Goal: Obtain resource: Download file/media

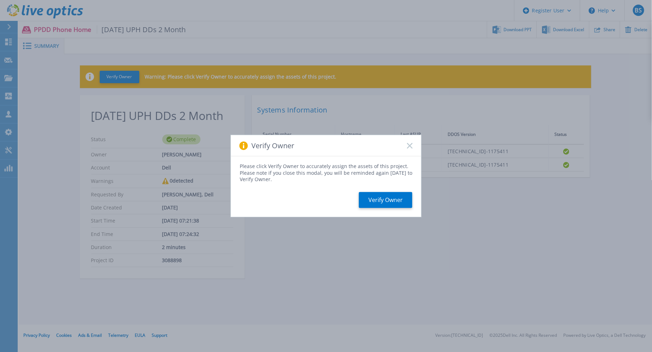
click at [411, 141] on div "Verify Owner" at bounding box center [326, 145] width 190 height 21
click at [409, 143] on icon at bounding box center [410, 146] width 6 height 6
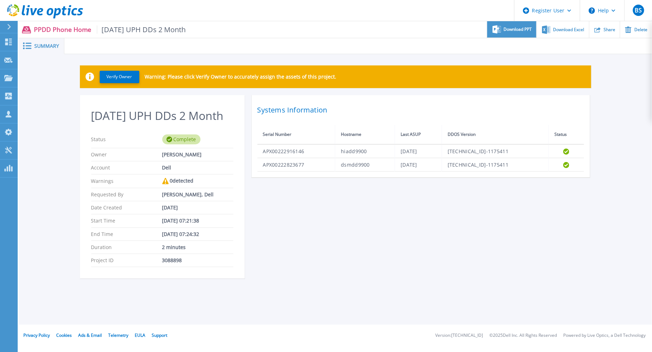
click at [512, 28] on span "Download PPT" at bounding box center [518, 29] width 28 height 4
click at [572, 29] on span "Download Excel" at bounding box center [568, 29] width 31 height 4
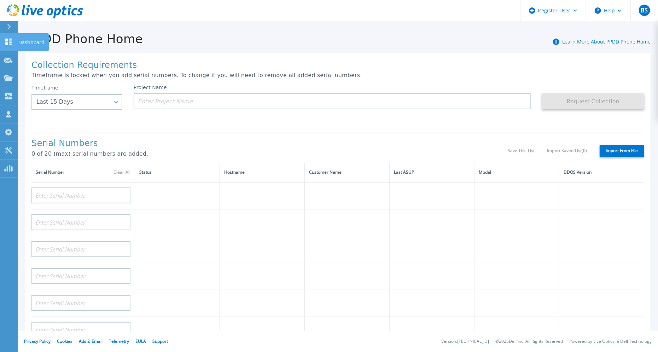
click at [8, 38] on div at bounding box center [8, 41] width 8 height 7
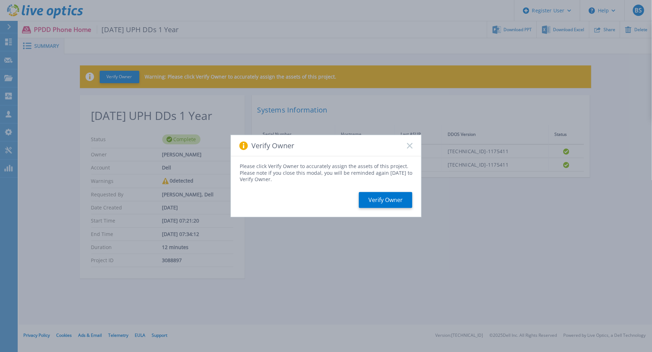
click at [410, 145] on rect at bounding box center [410, 146] width 6 height 6
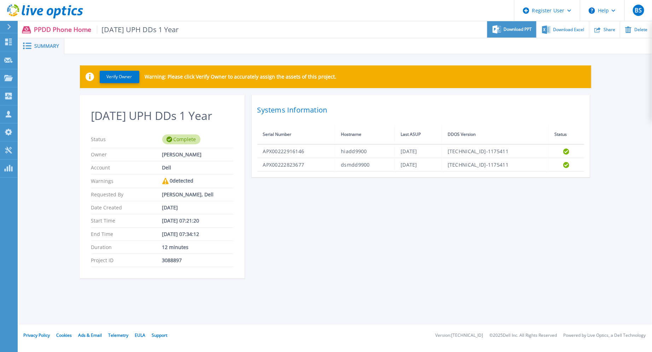
click at [516, 31] on span "Download PPT" at bounding box center [518, 29] width 28 height 4
click at [569, 29] on span "Download Excel" at bounding box center [568, 29] width 31 height 4
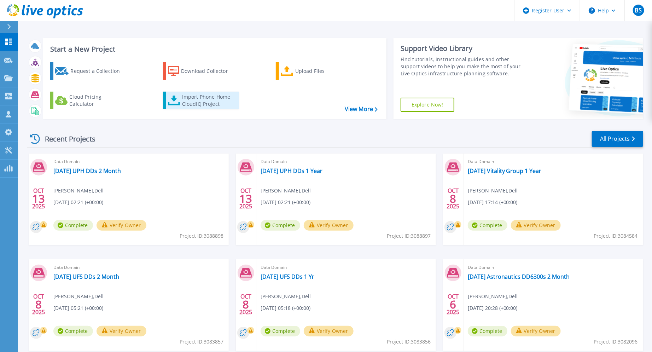
click at [191, 101] on div "Import Phone Home CloudIQ Project" at bounding box center [209, 100] width 55 height 14
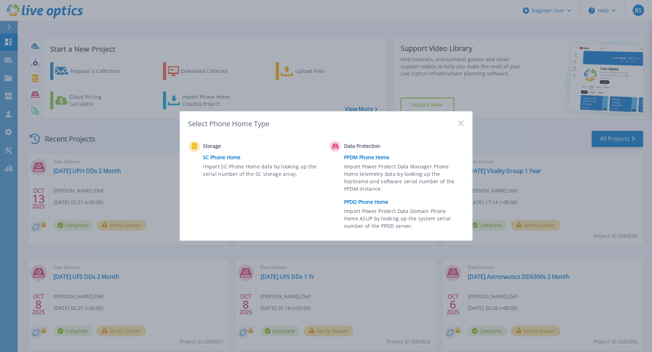
click at [365, 157] on link "PPDM Phone Home" at bounding box center [405, 157] width 123 height 11
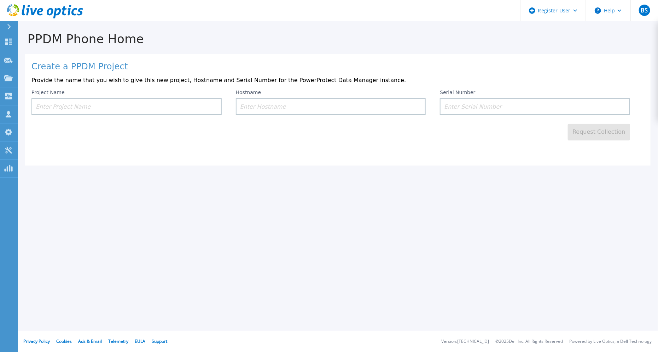
click at [139, 106] on input at bounding box center [126, 106] width 190 height 17
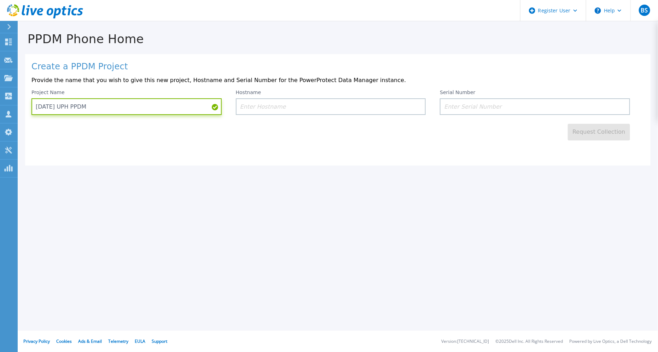
type input "2025.10.12 UPH PPDM"
click at [130, 110] on input "2025.10.12 UPH PPDM" at bounding box center [126, 106] width 190 height 17
click at [297, 103] on input at bounding box center [331, 106] width 190 height 17
paste input "hiappdmapv01"
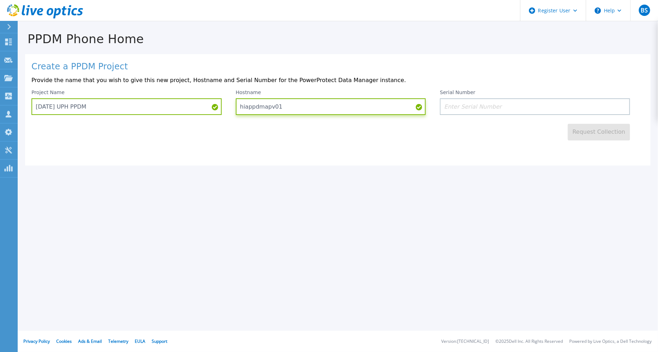
type input "hiappdmapv01"
click at [471, 100] on input at bounding box center [535, 106] width 190 height 17
click at [491, 104] on input at bounding box center [535, 106] width 190 height 17
paste input "ELMPPD09221M2Y"
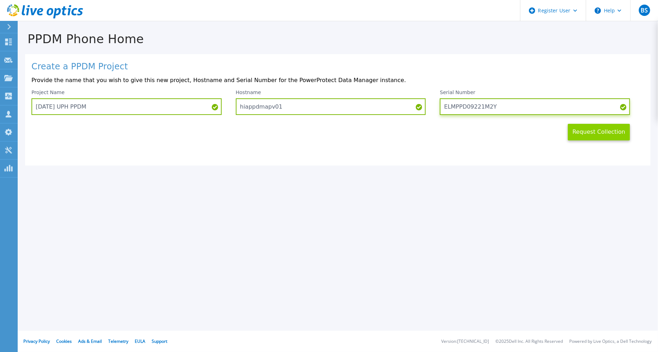
type input "ELMPPD09221M2Y"
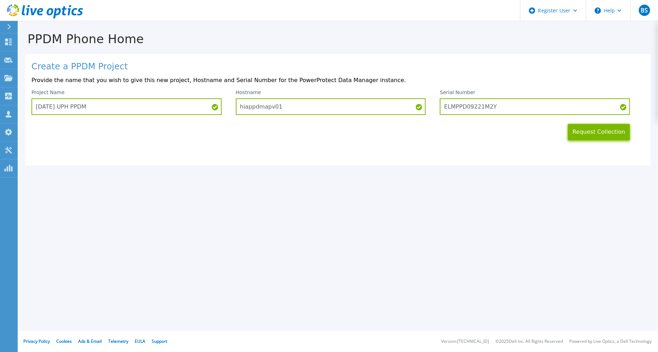
click at [590, 129] on button "Request Collection" at bounding box center [599, 132] width 62 height 17
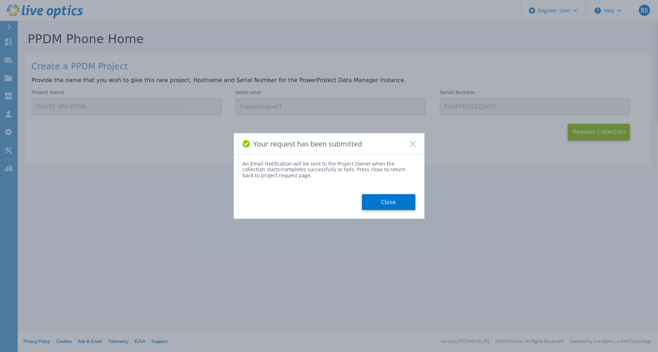
click at [376, 200] on button "Close" at bounding box center [388, 202] width 53 height 16
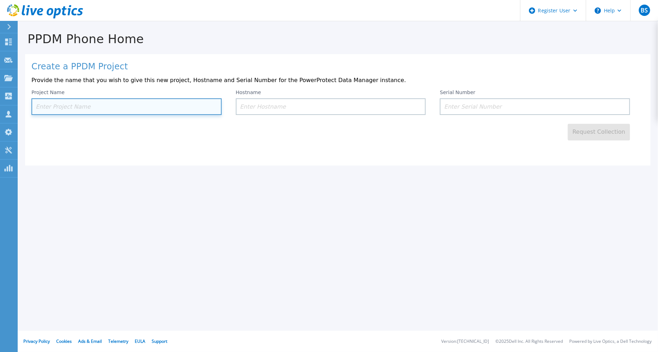
click at [103, 110] on input at bounding box center [126, 106] width 190 height 17
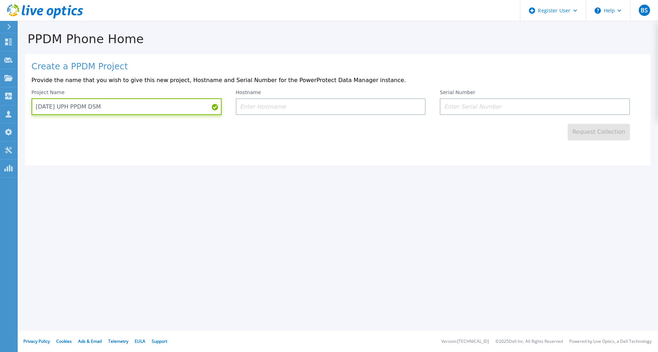
click at [128, 109] on input "2025.10.12 UPH PPDM DSM" at bounding box center [126, 106] width 190 height 17
type input "2025.10.12 UPH PPDM DSM02"
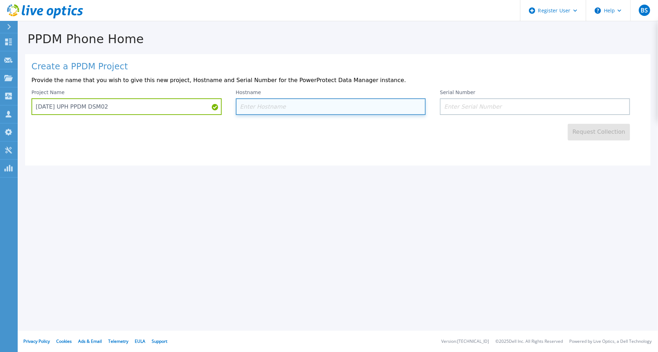
click at [282, 106] on input at bounding box center [331, 106] width 190 height 17
paste input "dsmppdmapv02"
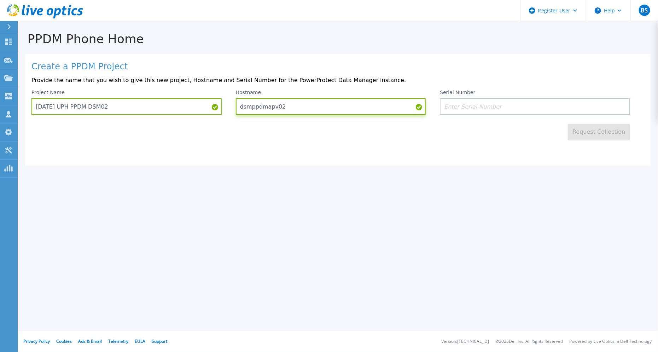
type input "dsmppdmapv02"
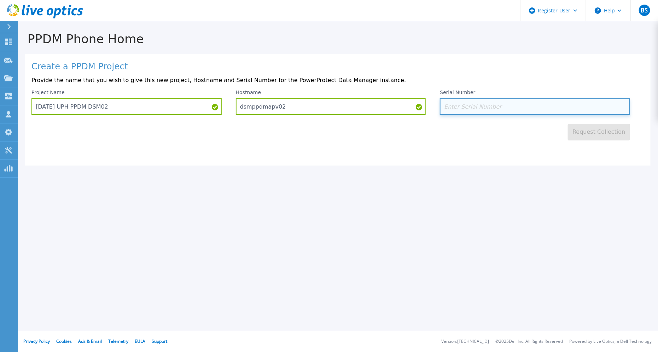
click at [482, 108] on input at bounding box center [535, 106] width 190 height 17
paste input "ELMPPD0625PH2D"
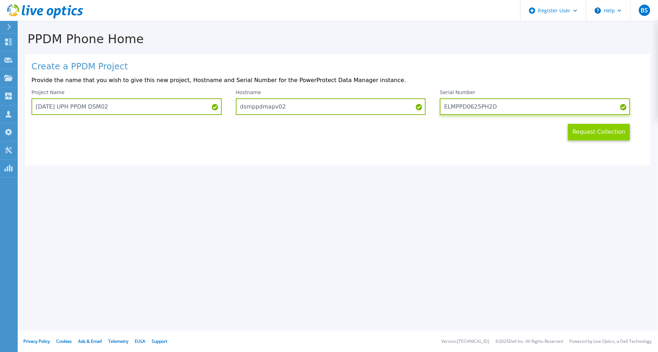
type input "ELMPPD0625PH2D"
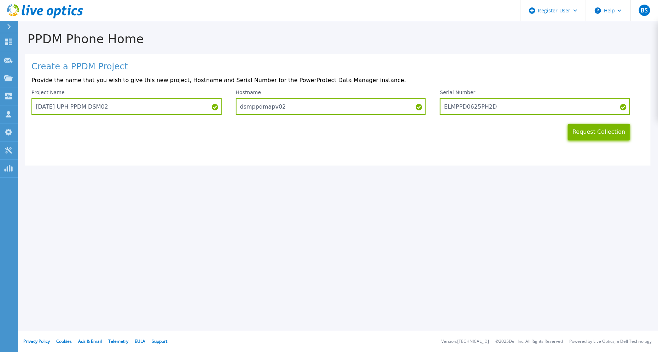
click at [584, 129] on button "Request Collection" at bounding box center [599, 132] width 62 height 17
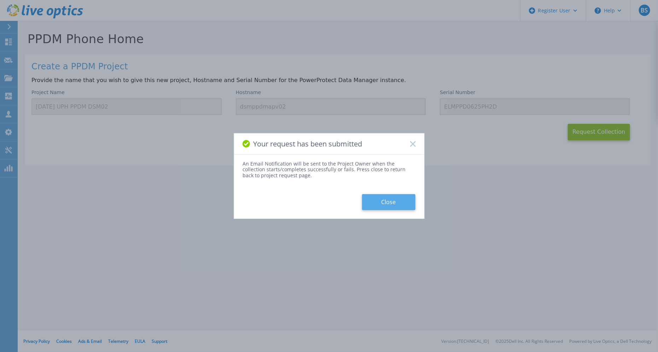
click at [383, 198] on button "Close" at bounding box center [388, 202] width 53 height 16
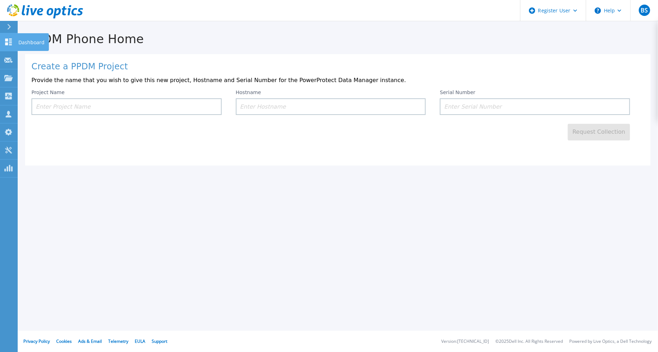
click at [10, 41] on icon at bounding box center [8, 42] width 7 height 7
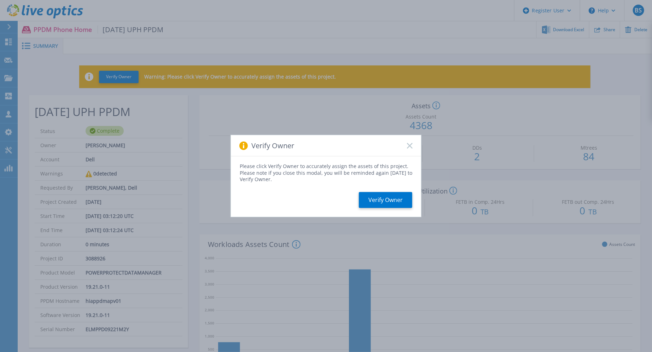
click at [406, 144] on div "Verify Owner" at bounding box center [326, 145] width 190 height 21
click at [410, 144] on icon at bounding box center [410, 146] width 6 height 6
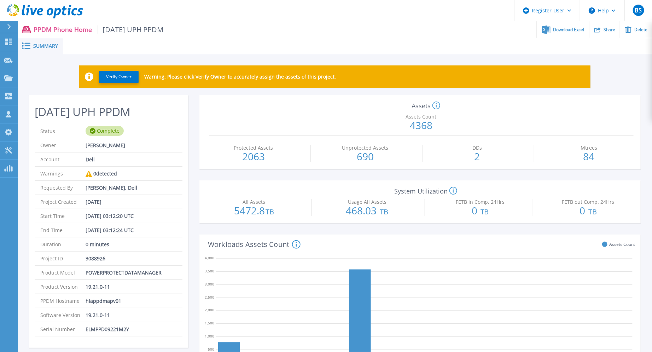
click at [99, 299] on p "hiappdmapv01" at bounding box center [104, 301] width 36 height 14
copy p "hiappdmapv01"
click at [566, 27] on span "Download Excel" at bounding box center [568, 29] width 31 height 4
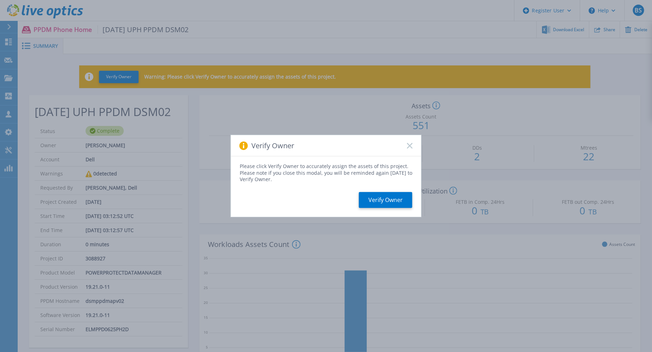
click at [411, 145] on rect at bounding box center [410, 146] width 6 height 6
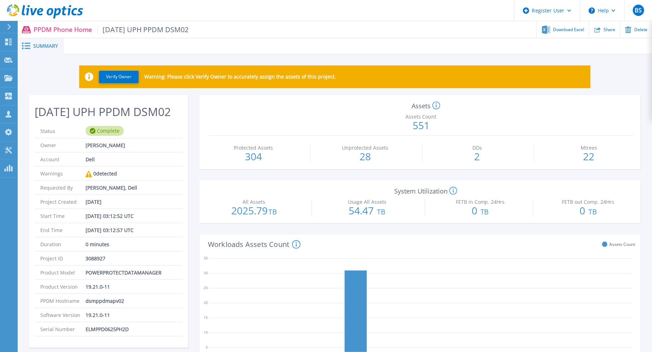
click at [100, 308] on p "dsmppdmapv02" at bounding box center [105, 301] width 39 height 14
copy p "dsmppdmapv02"
click at [562, 28] on span "Download Excel" at bounding box center [568, 29] width 31 height 4
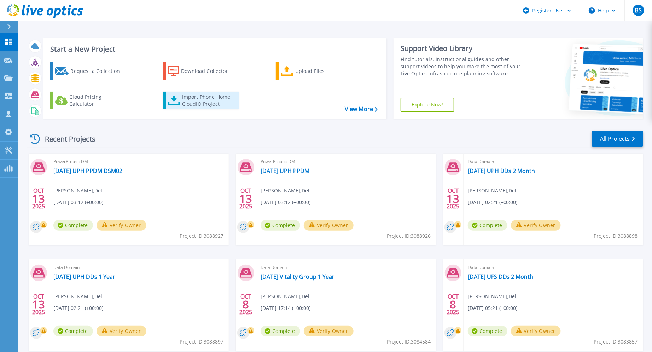
click at [195, 97] on div "Import Phone Home CloudIQ Project" at bounding box center [209, 100] width 55 height 14
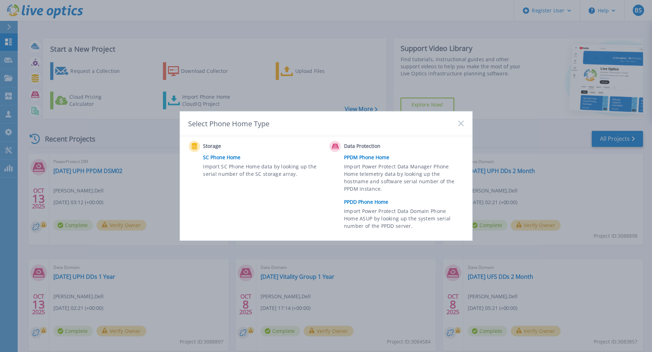
click at [374, 199] on link "PPDD Phone Home" at bounding box center [405, 202] width 123 height 11
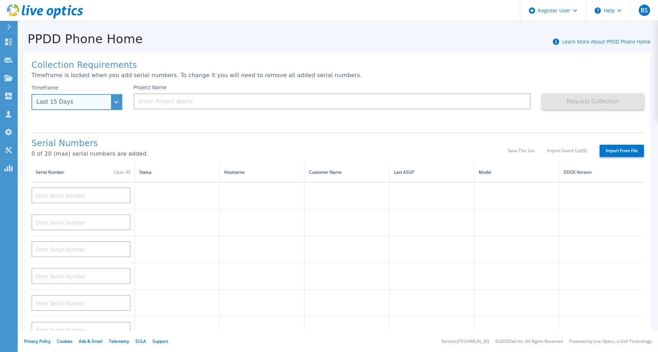
click at [116, 102] on div "Last 15 Days" at bounding box center [76, 102] width 91 height 16
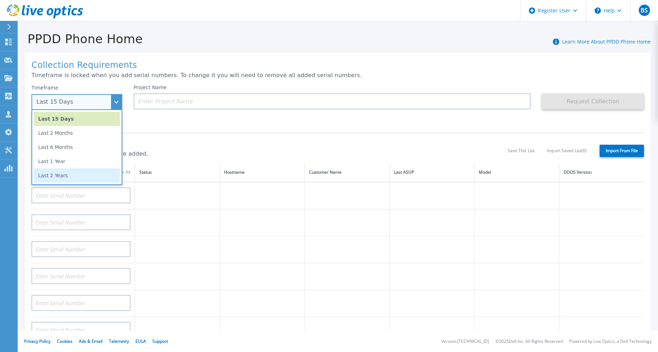
click at [71, 174] on li "Last 2 Years" at bounding box center [77, 175] width 86 height 14
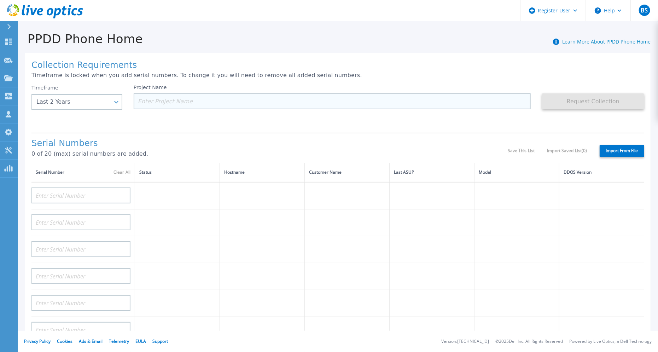
click at [177, 100] on input at bounding box center [332, 101] width 397 height 16
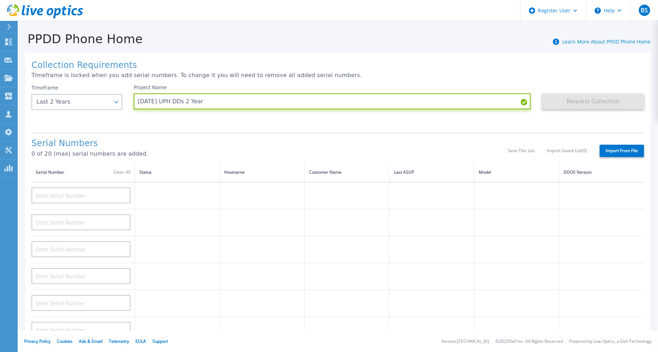
type input "[DATE] UPH DDs 2 Year"
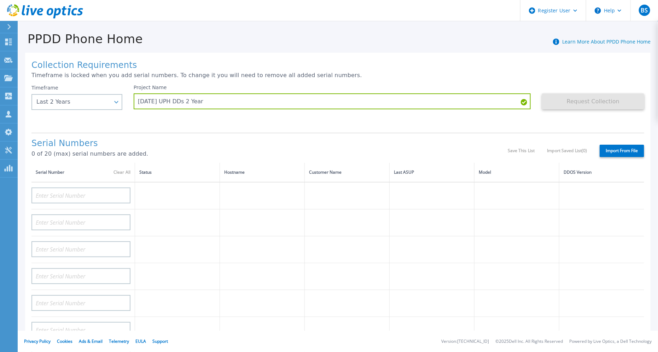
click at [607, 149] on label "Import From File" at bounding box center [622, 151] width 45 height 12
click at [0, 0] on input "Import From File" at bounding box center [0, 0] width 0 height 0
type input "APX00222916146"
type input "APX00222823677"
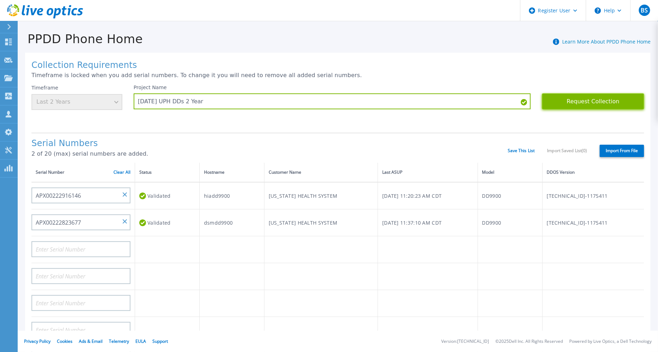
click at [569, 100] on button "Request Collection" at bounding box center [593, 101] width 102 height 16
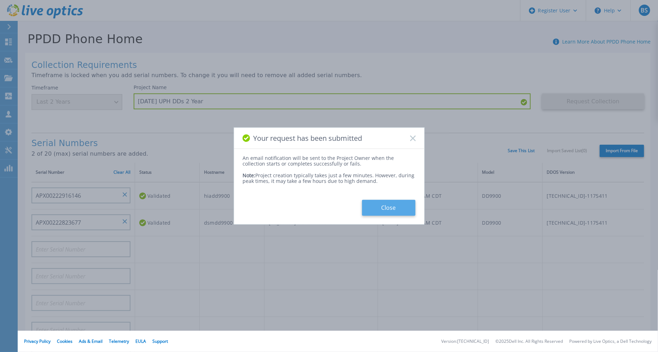
click at [396, 209] on button "Close" at bounding box center [388, 208] width 53 height 16
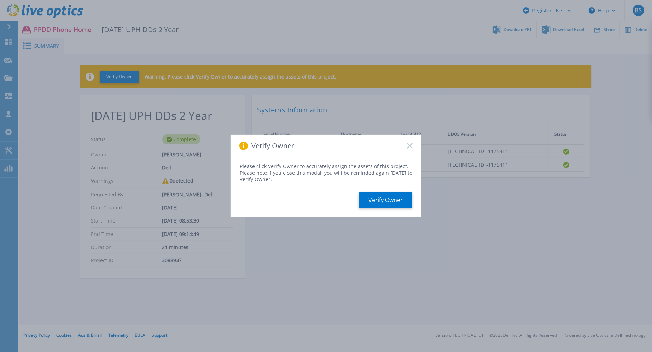
click at [410, 145] on rect at bounding box center [410, 146] width 6 height 6
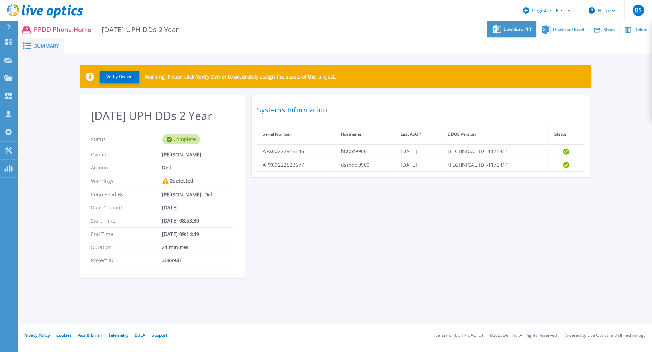
click at [512, 28] on span "Download PPT" at bounding box center [518, 29] width 28 height 4
click at [573, 27] on span "Download Excel" at bounding box center [568, 29] width 31 height 4
